Goal: Find specific page/section: Find specific page/section

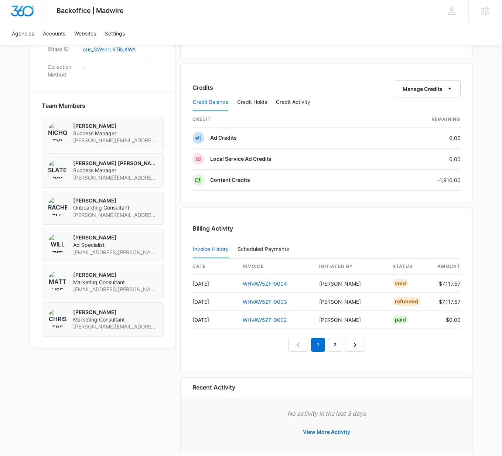
scroll to position [501, 0]
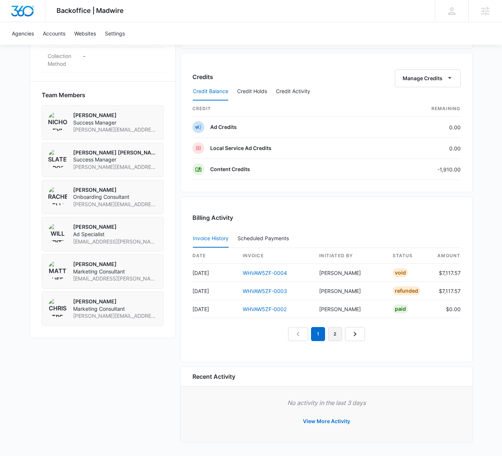
click at [333, 333] on link "2" at bounding box center [335, 334] width 14 height 14
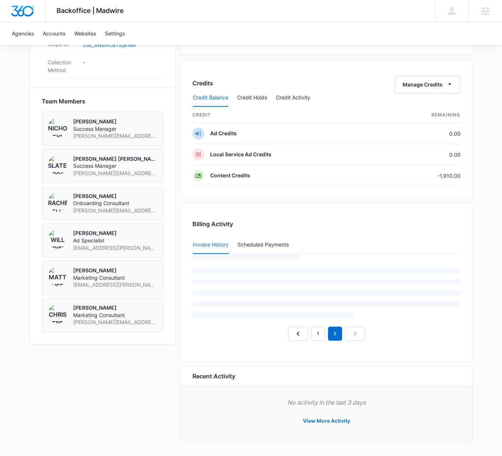
scroll to position [465, 0]
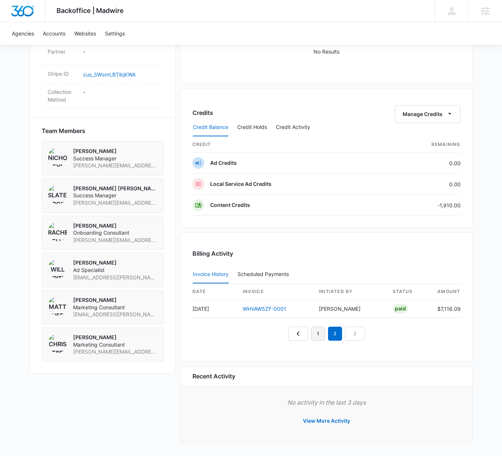
click at [321, 337] on link "1" at bounding box center [318, 334] width 14 height 14
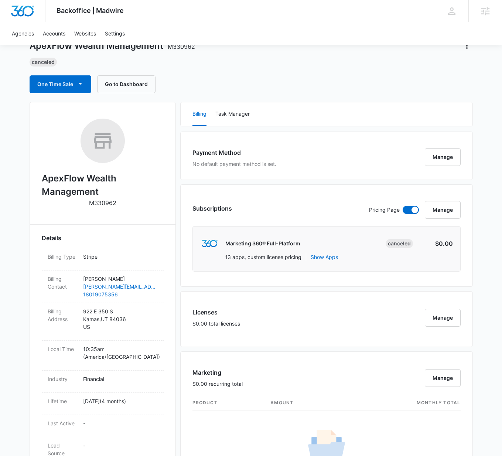
scroll to position [35, 0]
